Goal: Task Accomplishment & Management: Manage account settings

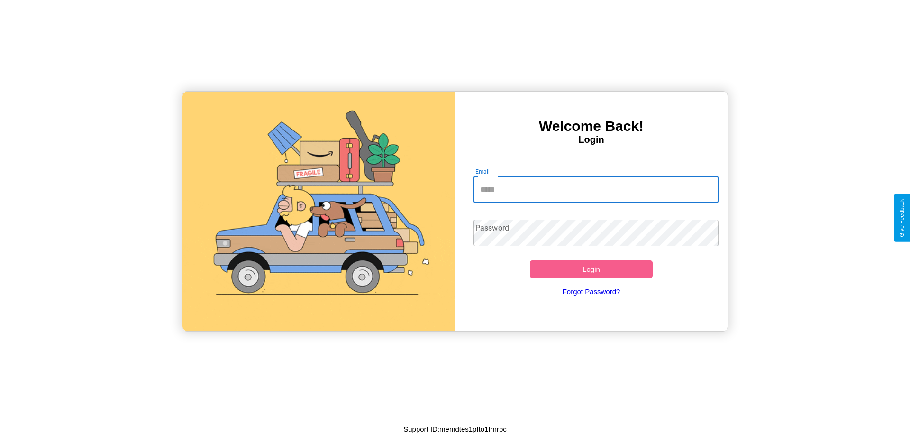
click at [596, 189] on input "Email" at bounding box center [597, 189] width 246 height 27
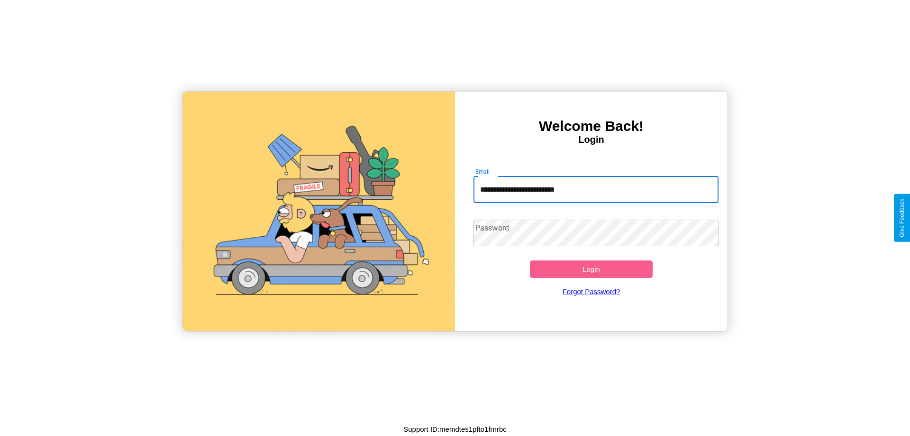
type input "**********"
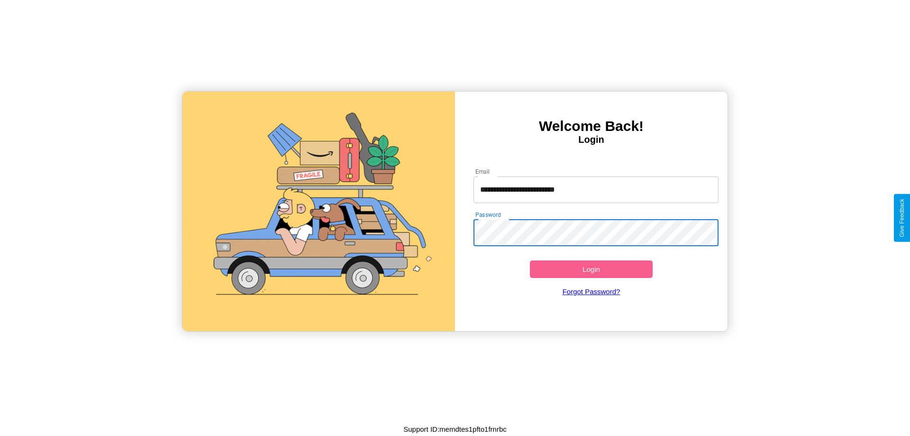
click at [591, 269] on button "Login" at bounding box center [591, 269] width 123 height 18
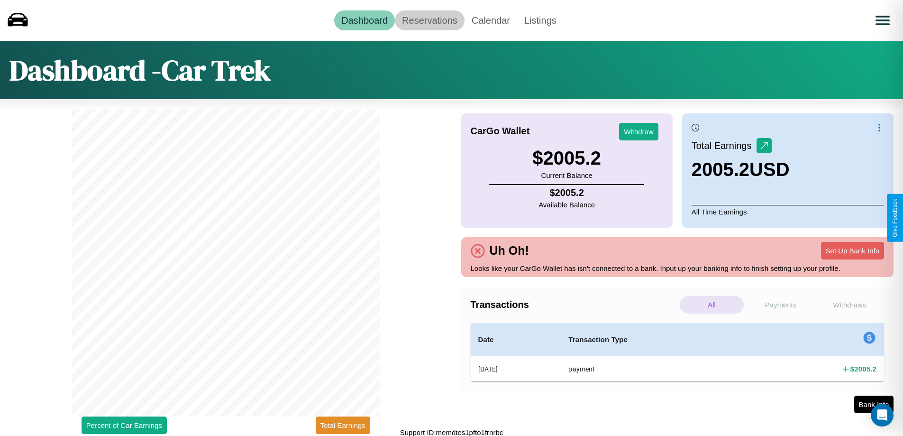
click at [430, 20] on link "Reservations" at bounding box center [430, 20] width 70 height 20
